Goal: Check status: Check status

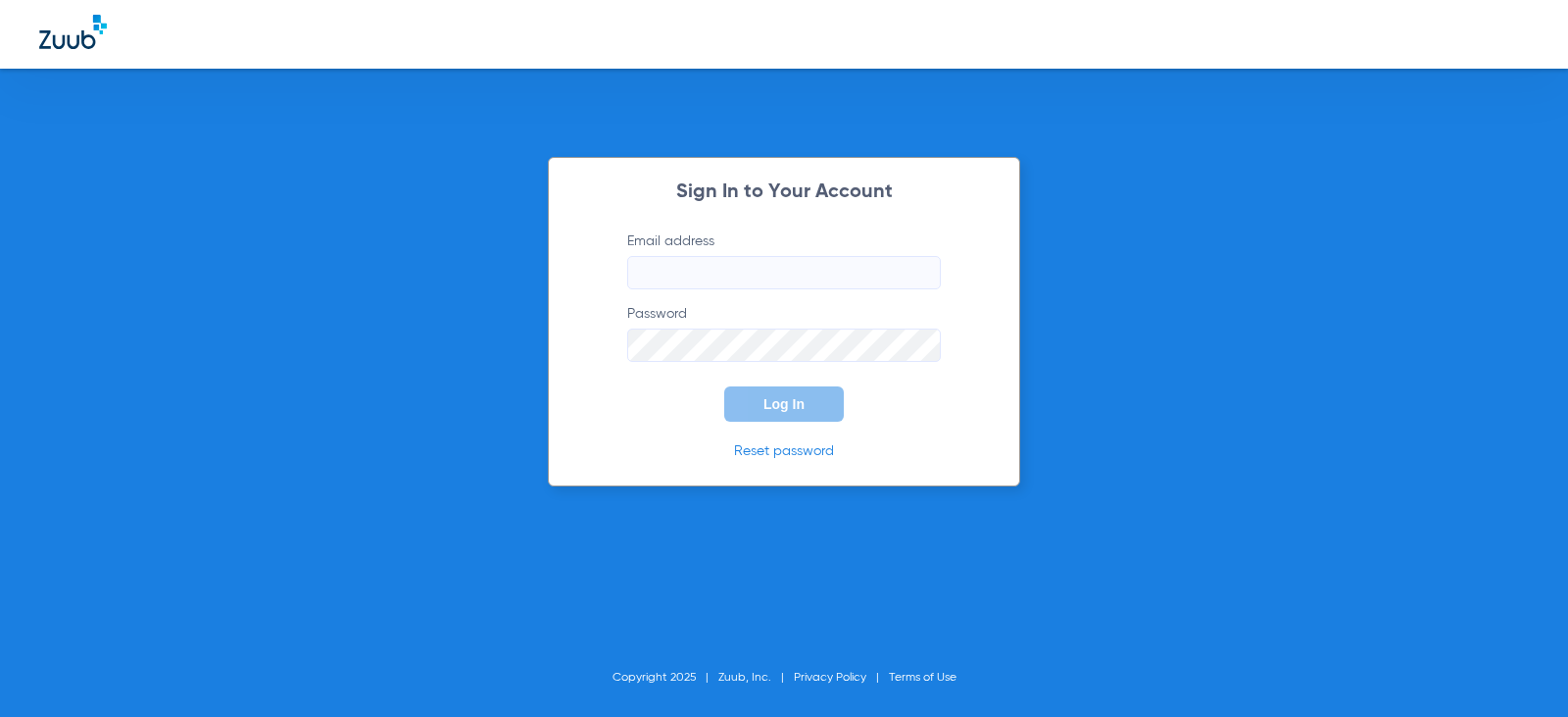
type input "[EMAIL_ADDRESS][DOMAIN_NAME]"
click at [772, 405] on span "Log In" at bounding box center [784, 404] width 42 height 16
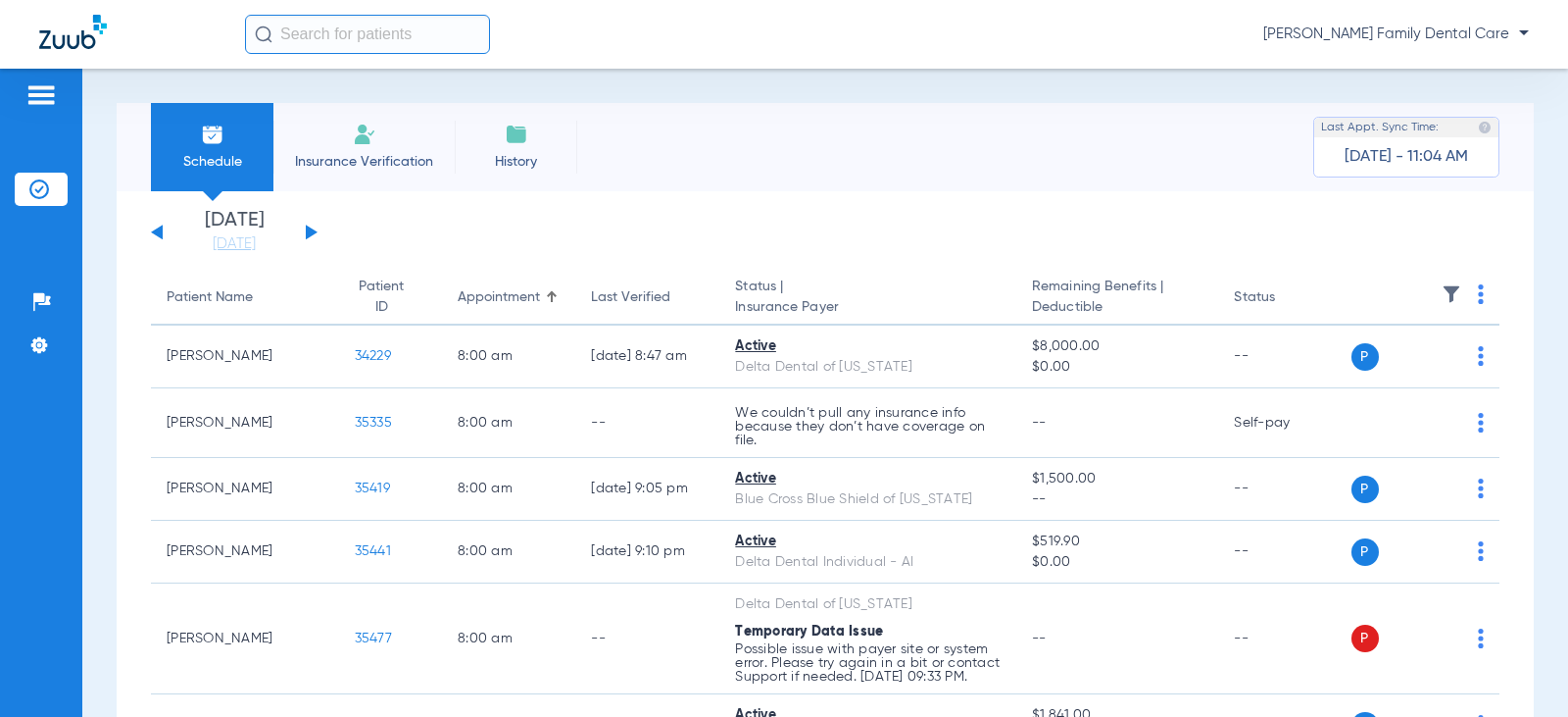
click at [308, 227] on button at bounding box center [312, 232] width 12 height 15
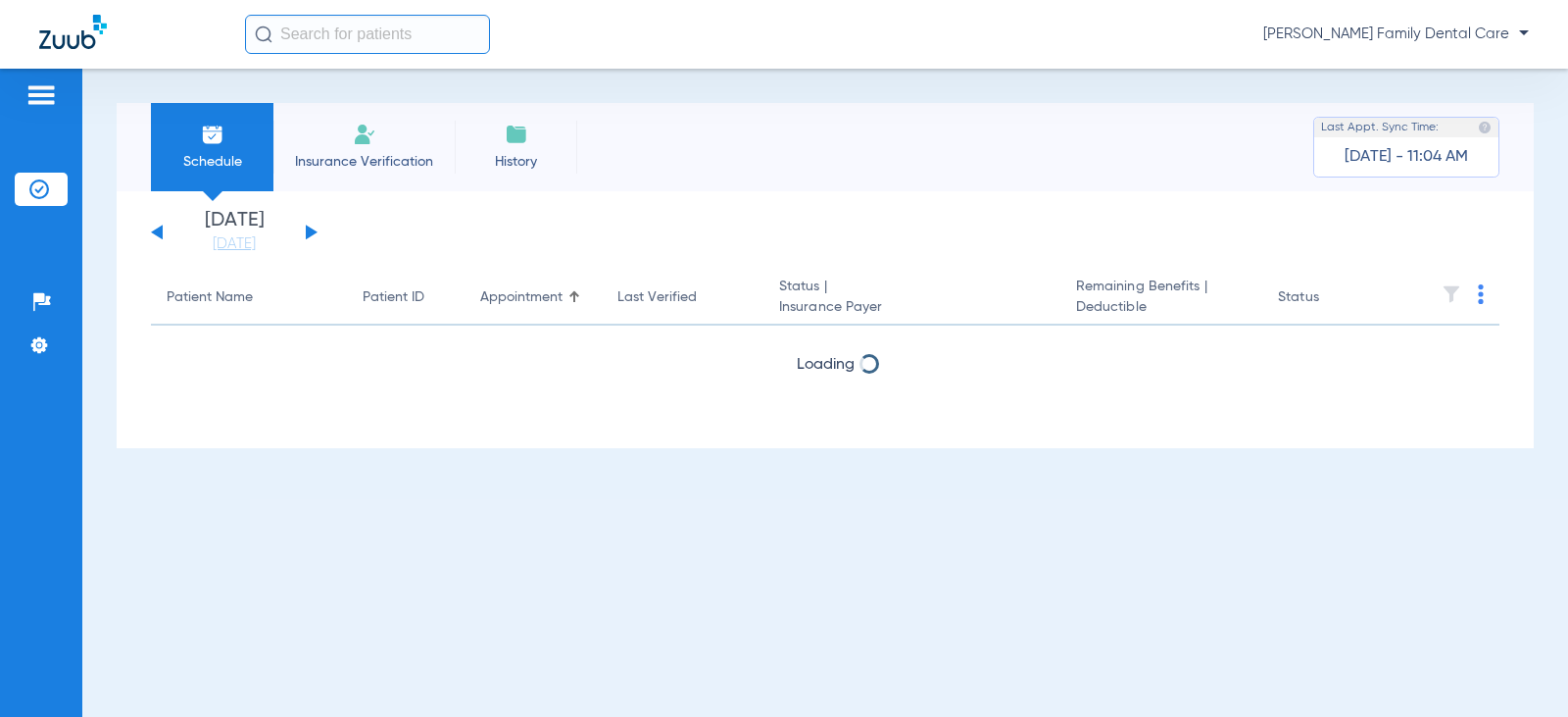
click at [308, 227] on button at bounding box center [312, 232] width 12 height 15
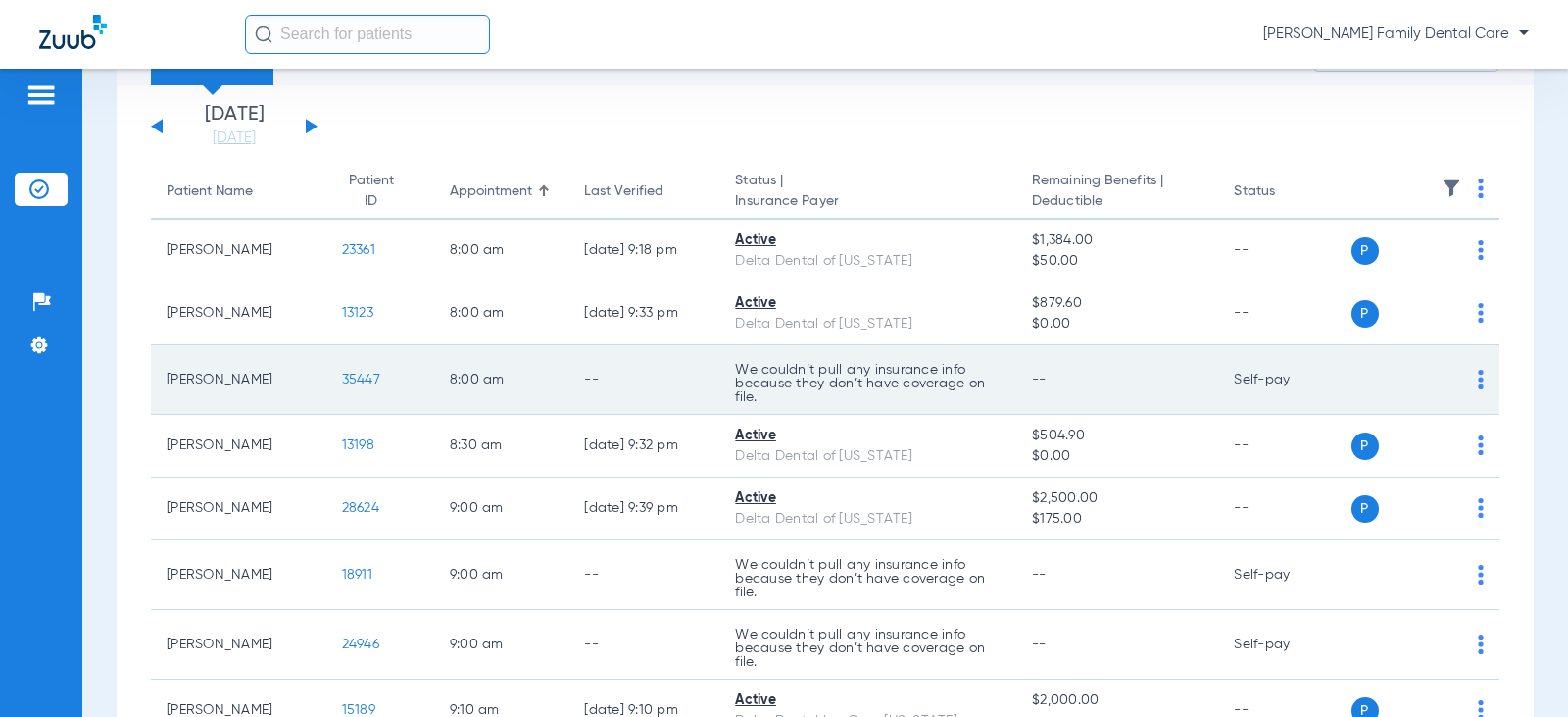
scroll to position [98, 0]
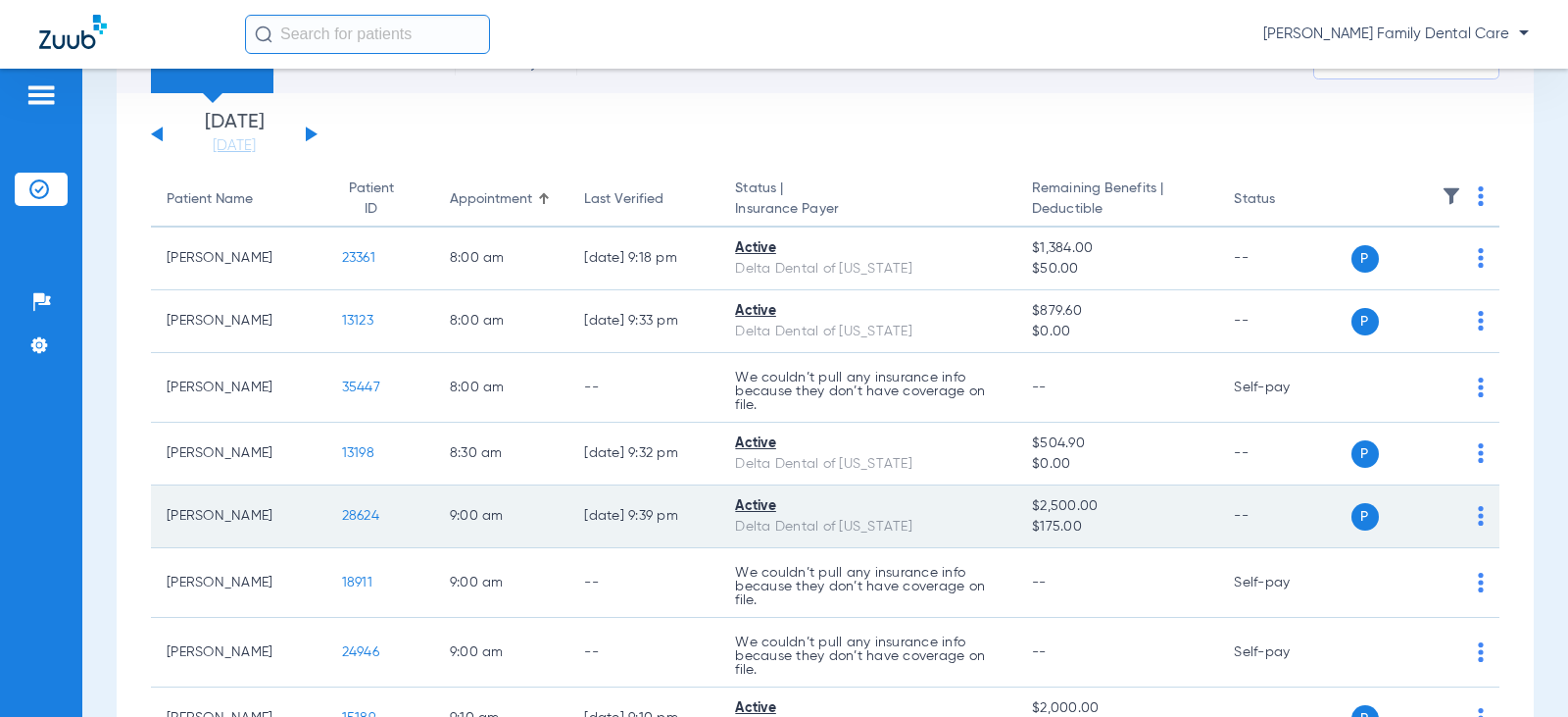
click at [343, 523] on span "28624" at bounding box center [361, 516] width 38 height 14
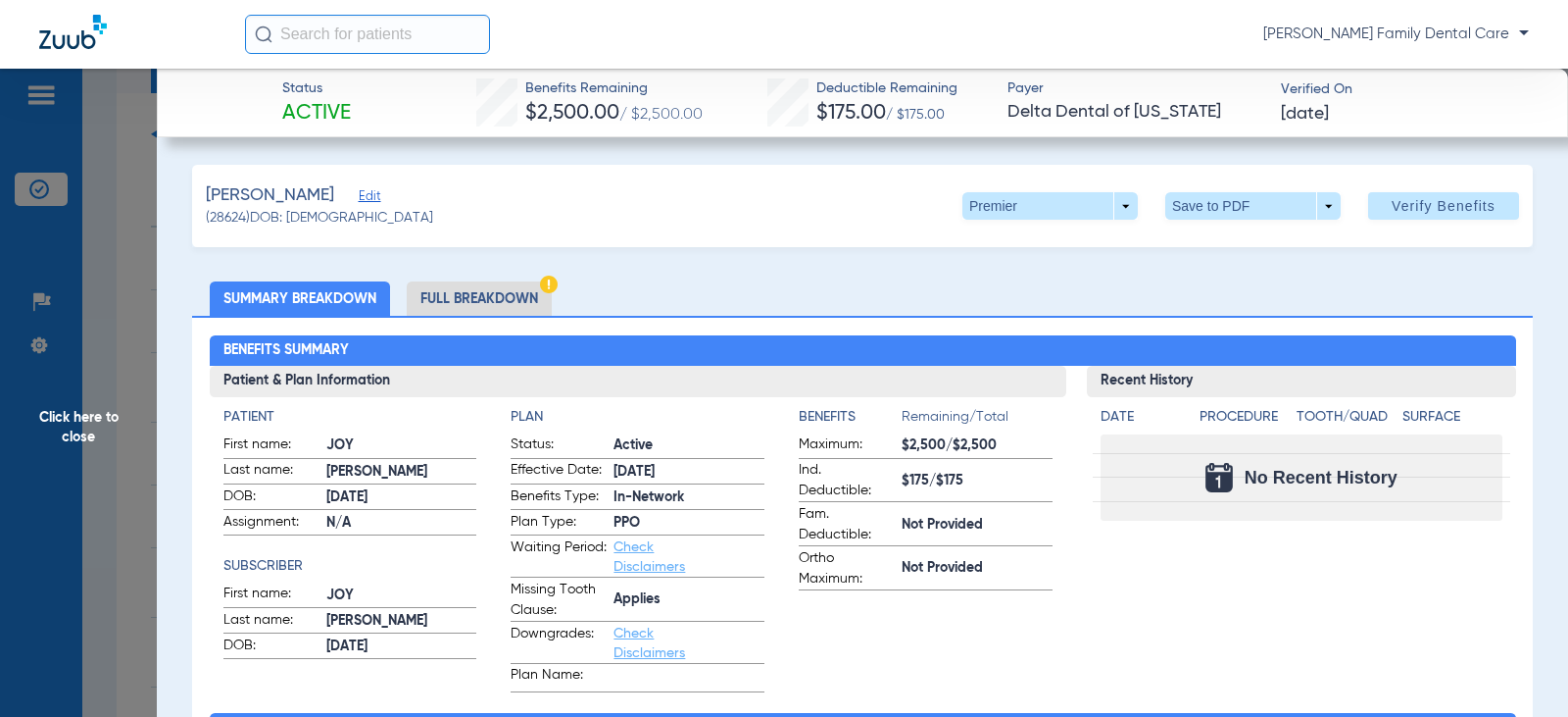
click at [74, 416] on span "Click here to close" at bounding box center [78, 427] width 156 height 717
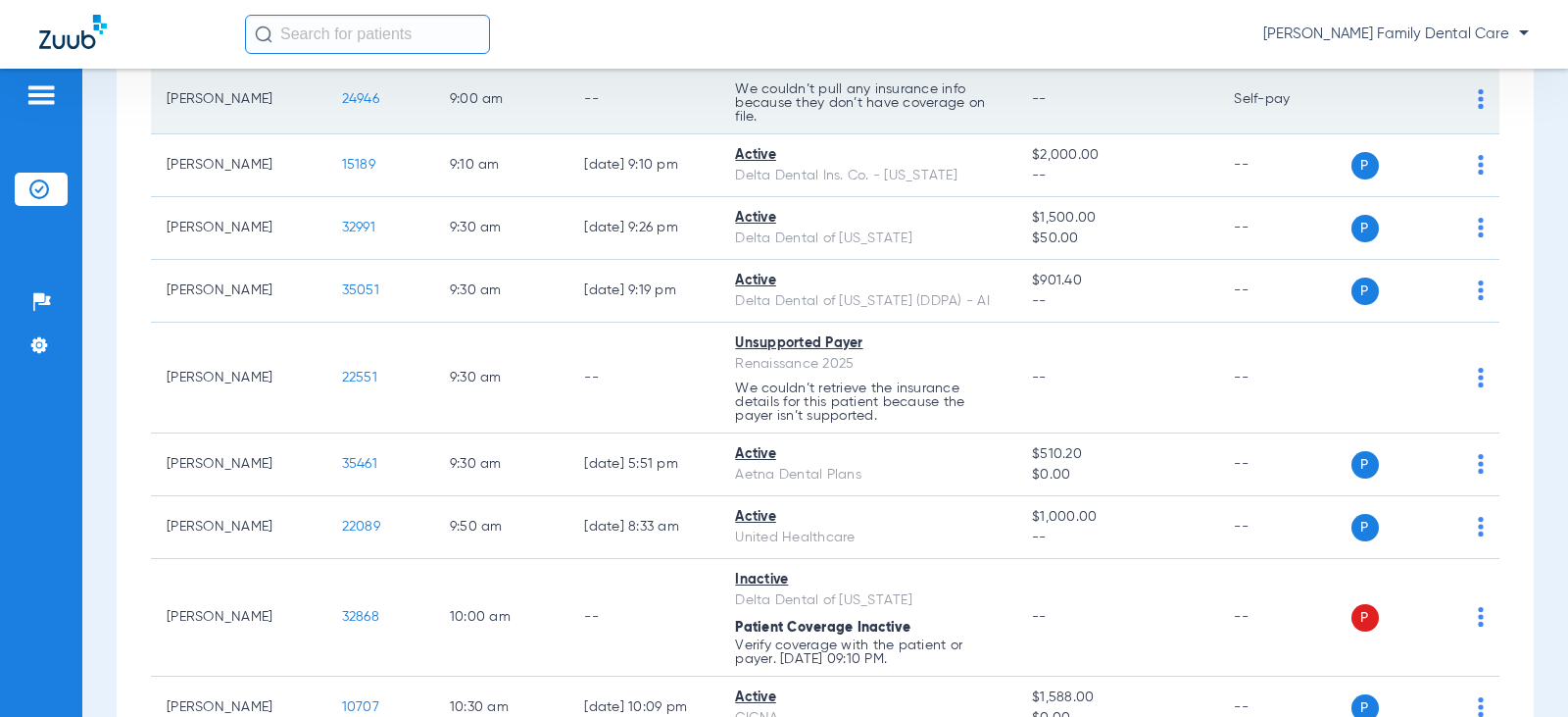
scroll to position [686, 0]
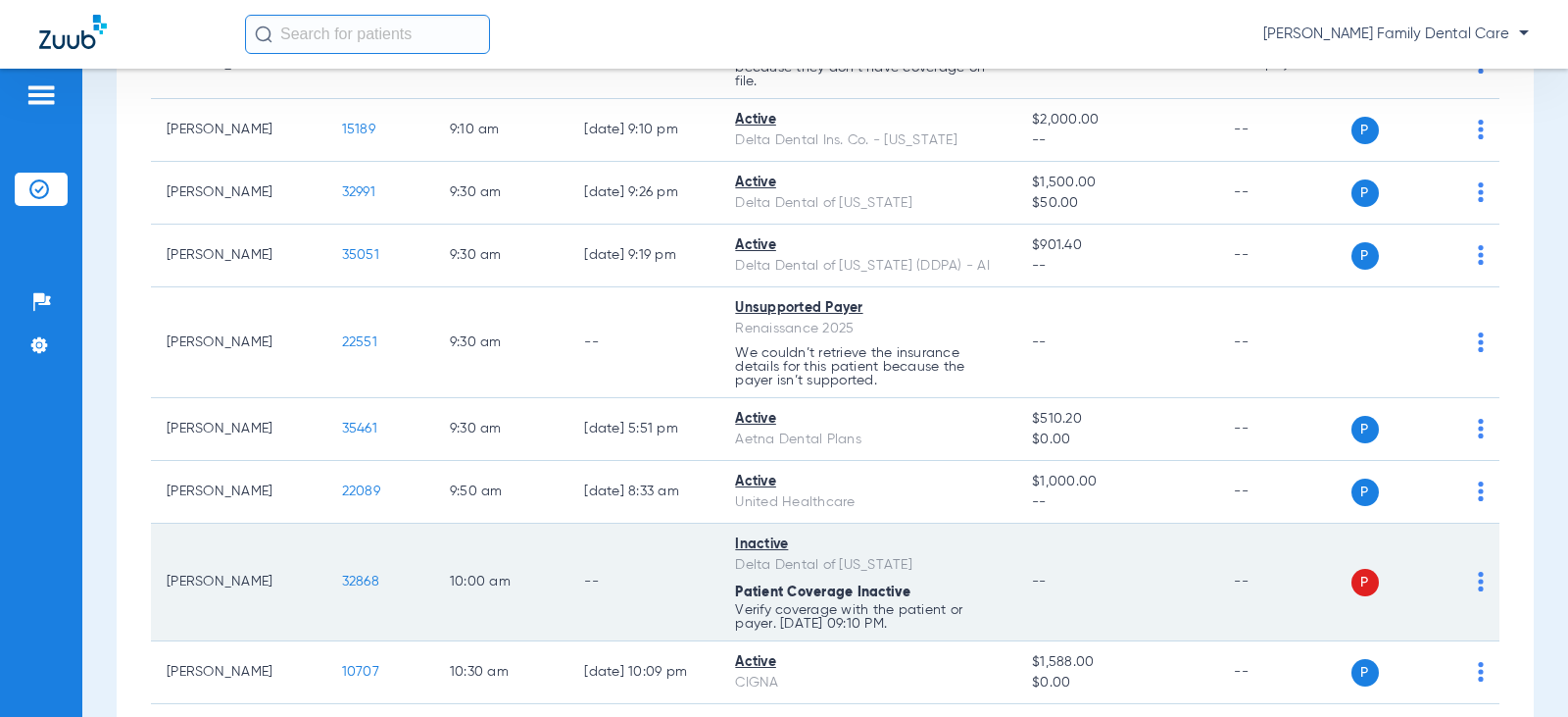
click at [339, 570] on td "32868" at bounding box center [380, 582] width 108 height 118
click at [343, 576] on span "32868" at bounding box center [361, 581] width 38 height 14
